Goal: Task Accomplishment & Management: Manage account settings

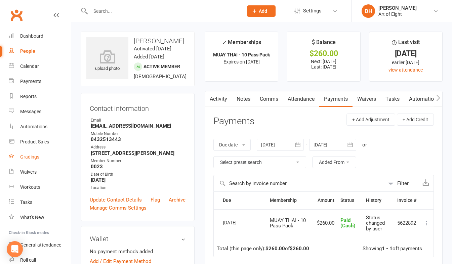
click at [31, 158] on div "Gradings" at bounding box center [29, 156] width 19 height 5
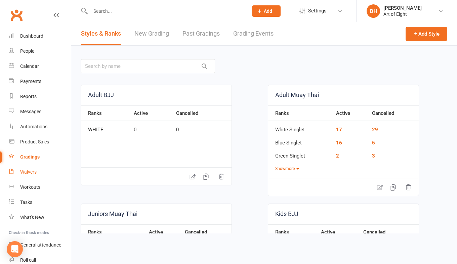
click at [28, 172] on div "Waivers" at bounding box center [28, 171] width 16 height 5
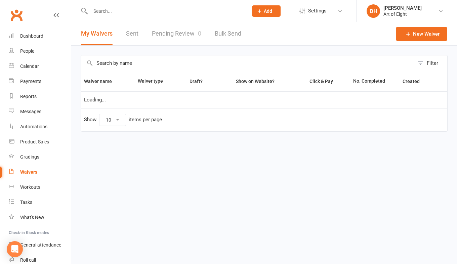
click at [169, 33] on link "Pending Review 0" at bounding box center [176, 33] width 49 height 23
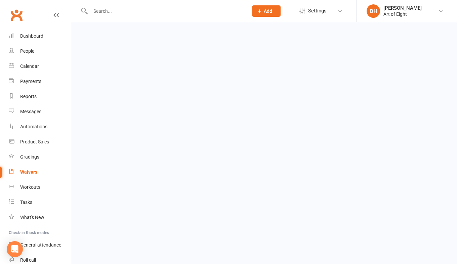
select select "50"
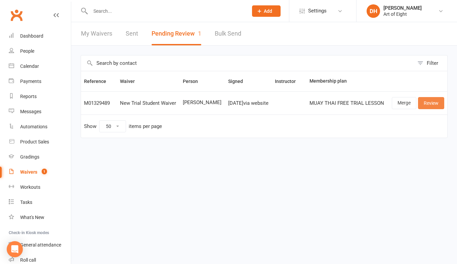
click at [439, 103] on link "Review" at bounding box center [431, 103] width 26 height 12
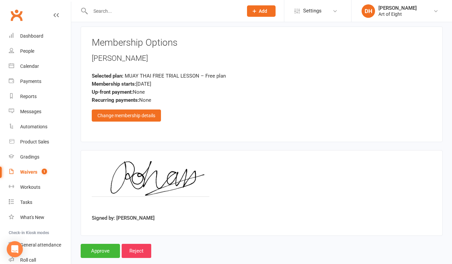
scroll to position [1116, 0]
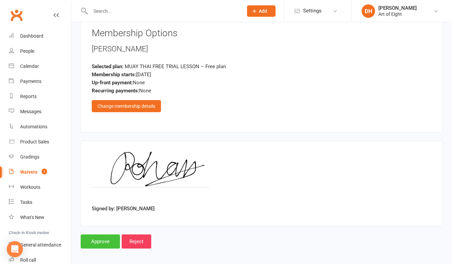
click at [103, 240] on input "Approve" at bounding box center [100, 242] width 39 height 14
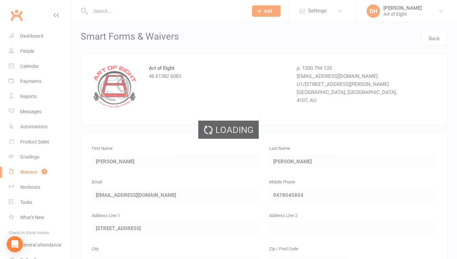
select select "50"
